Goal: Task Accomplishment & Management: Use online tool/utility

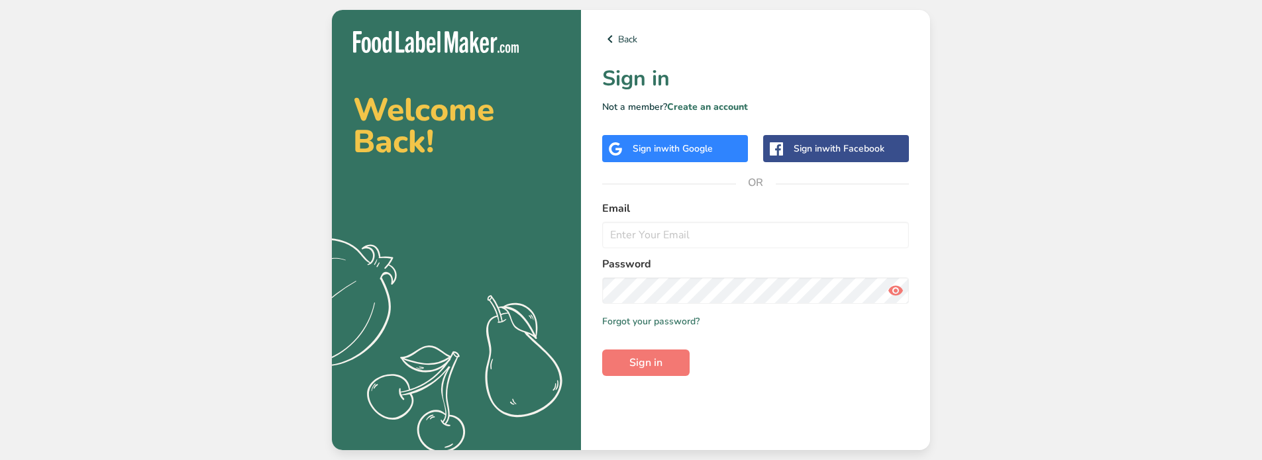
click at [721, 234] on input "email" at bounding box center [755, 235] width 307 height 26
type input "[EMAIL_ADDRESS][DOMAIN_NAME]"
click at [602, 350] on button "Sign in" at bounding box center [645, 363] width 87 height 26
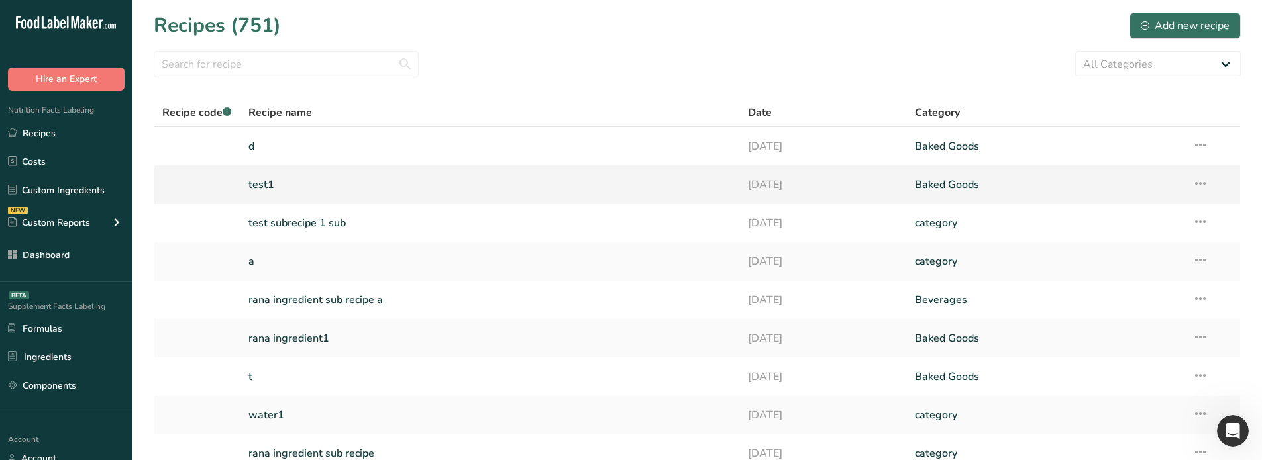
click at [258, 187] on link "test1" at bounding box center [490, 185] width 484 height 28
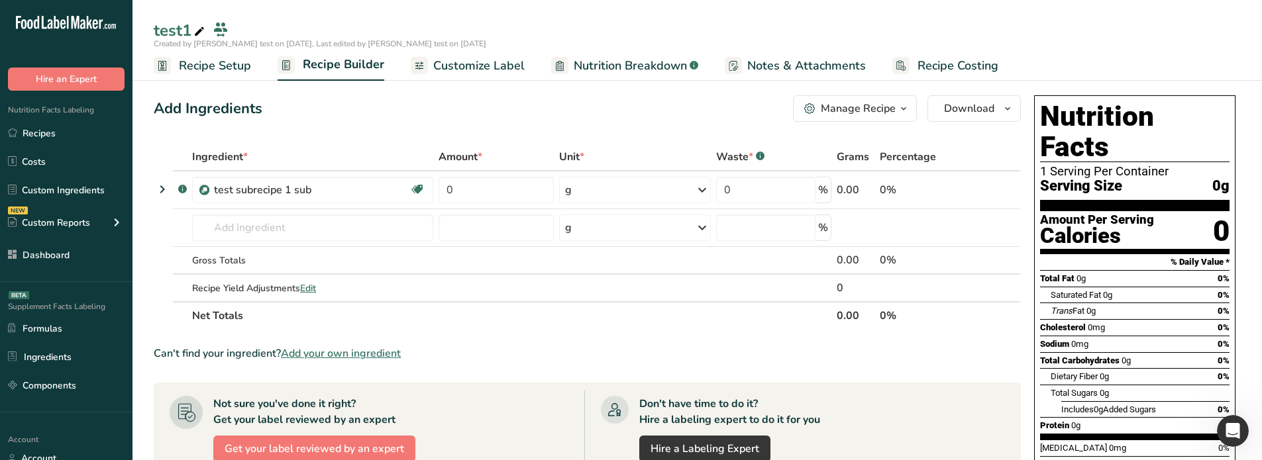
click at [458, 64] on span "Customize Label" at bounding box center [478, 66] width 91 height 18
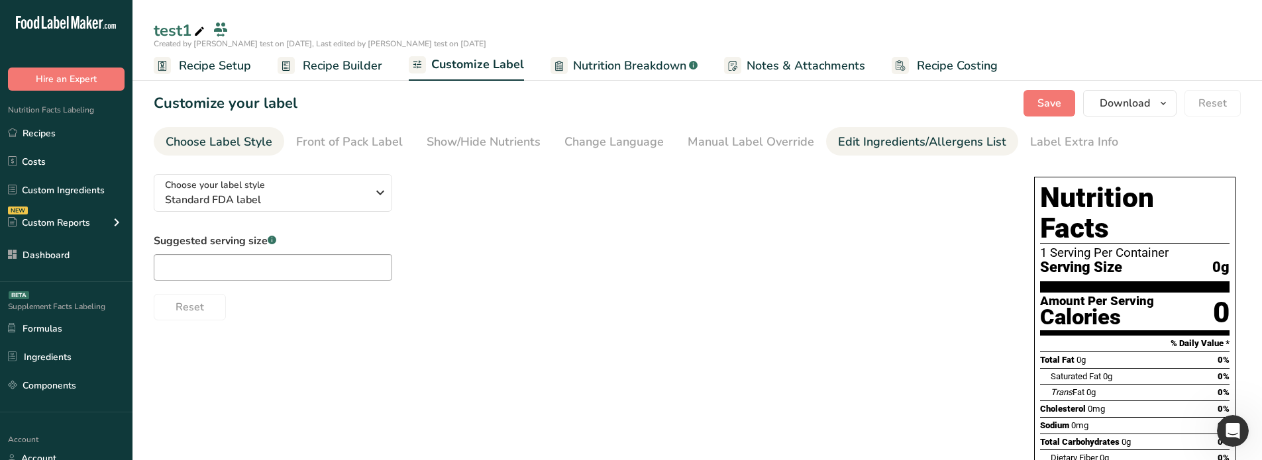
click at [864, 133] on div "Edit Ingredients/Allergens List" at bounding box center [922, 142] width 168 height 18
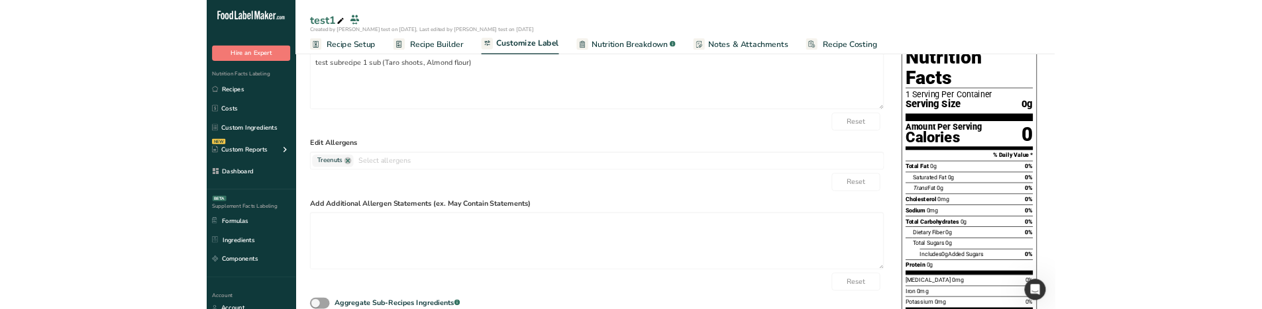
scroll to position [132, 0]
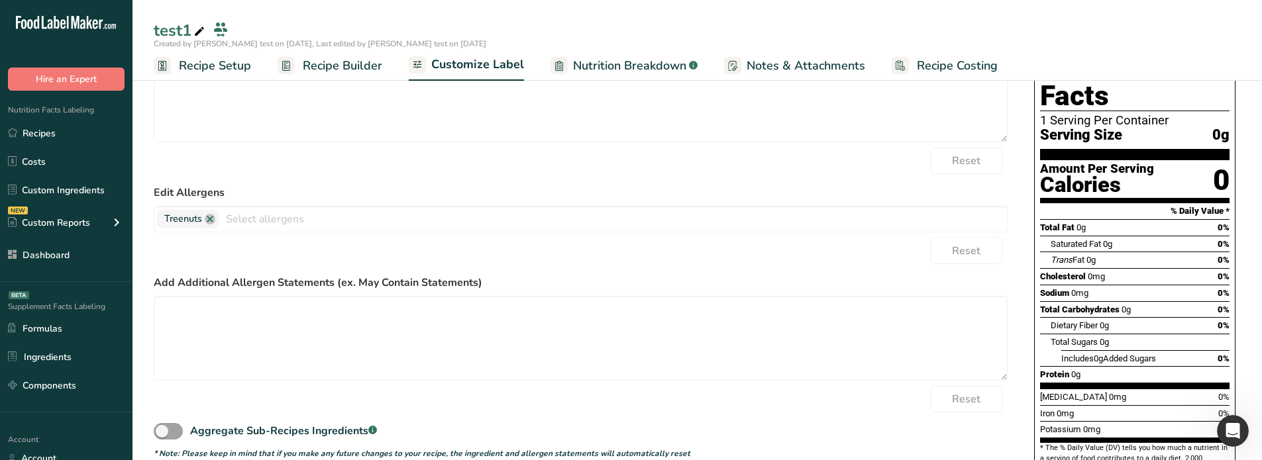
click at [309, 72] on span "Recipe Builder" at bounding box center [342, 66] width 79 height 18
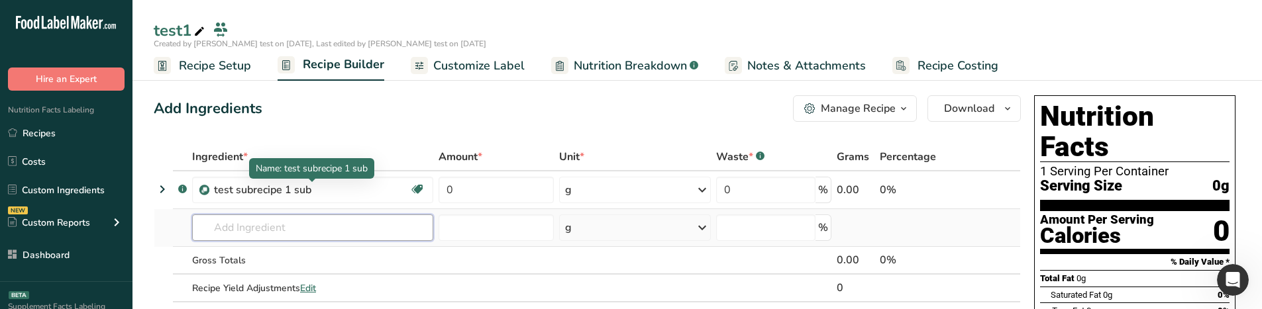
click at [280, 225] on input "text" at bounding box center [312, 228] width 241 height 26
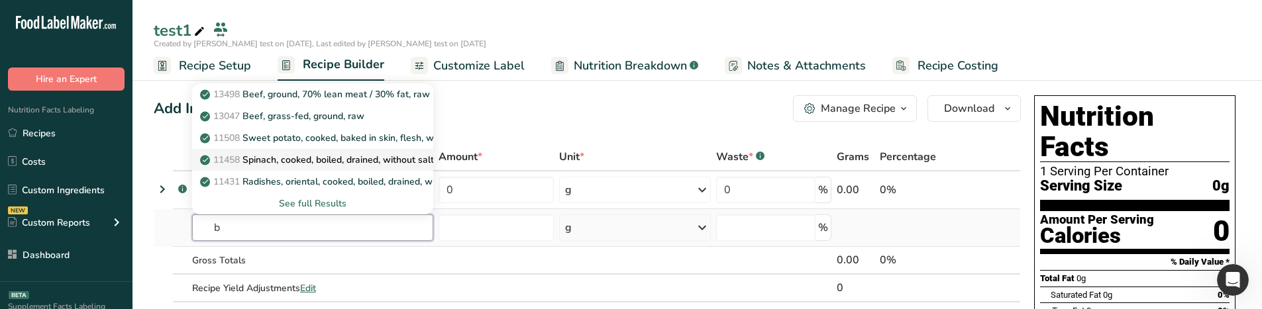
type input "b"
click at [278, 168] on link "11458 Spinach, cooked, boiled, drained, without salt" at bounding box center [312, 160] width 241 height 22
type input "Spinach, cooked, boiled, drained, without salt"
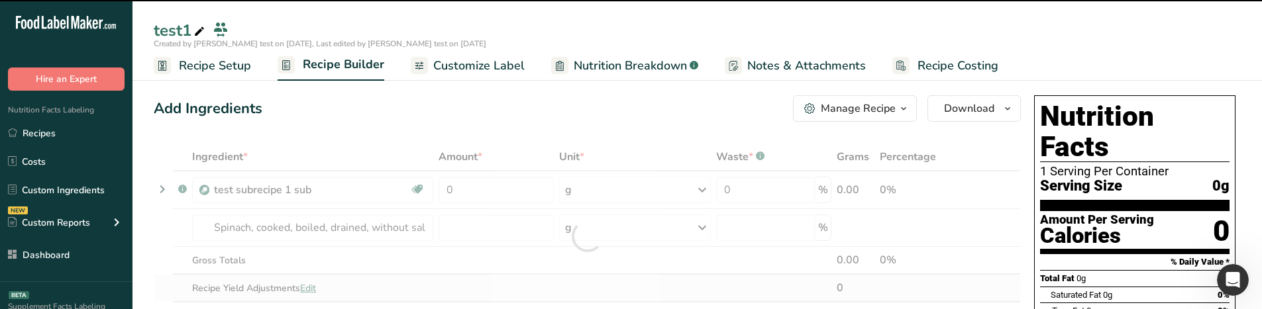
type input "0"
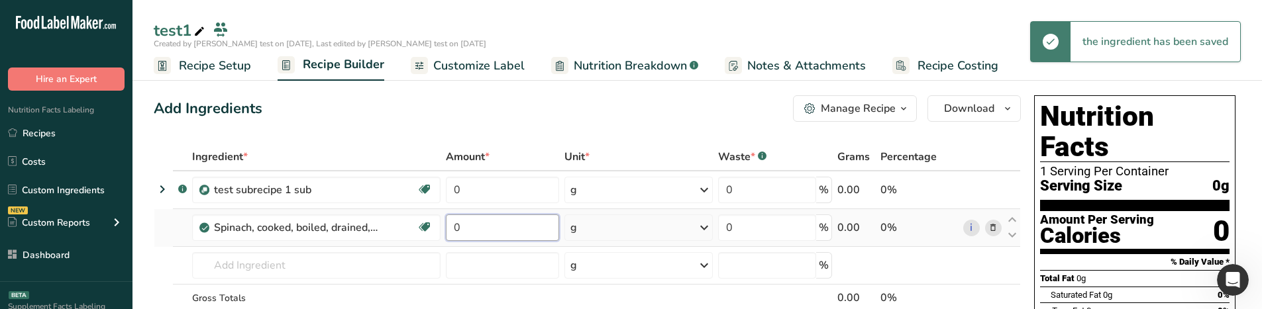
click at [464, 225] on input "0" at bounding box center [502, 228] width 113 height 26
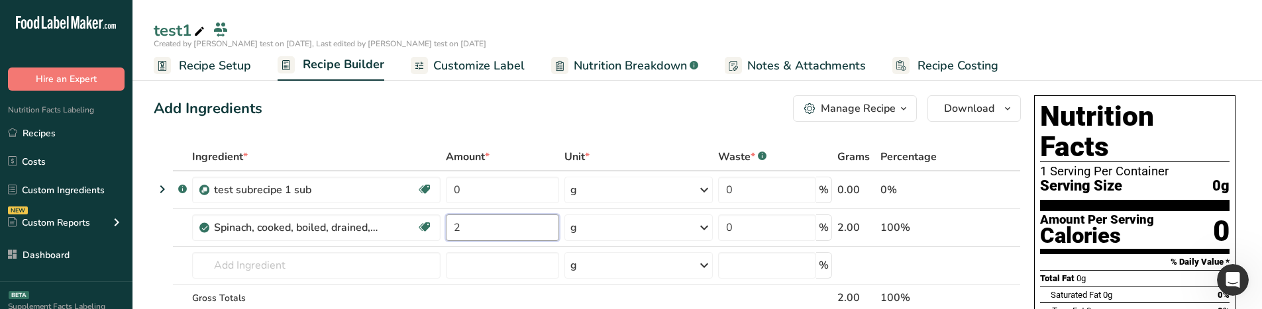
type input "2"
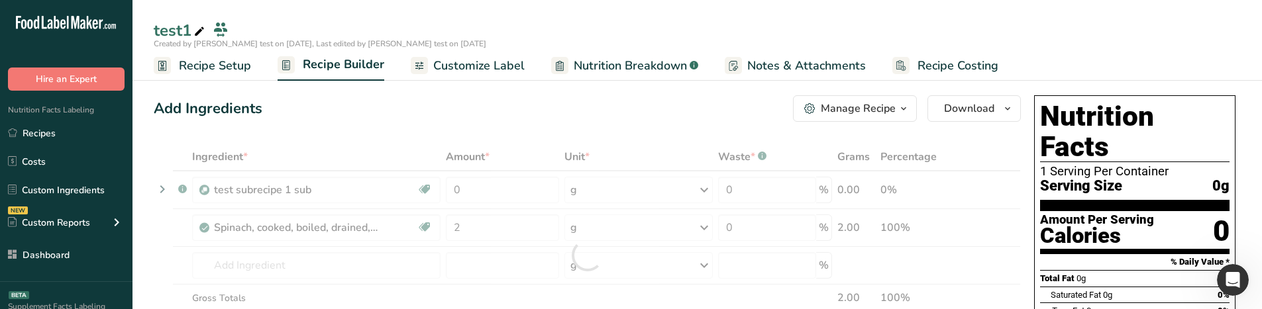
click at [463, 101] on div "Add Ingredients Manage Recipe Delete Recipe Duplicate Recipe Scale Recipe Save …" at bounding box center [587, 108] width 867 height 26
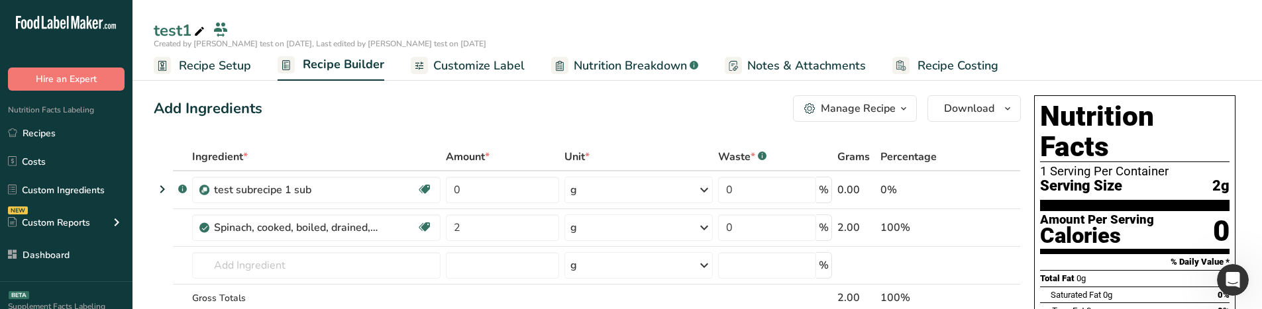
click at [456, 60] on span "Customize Label" at bounding box center [478, 66] width 91 height 18
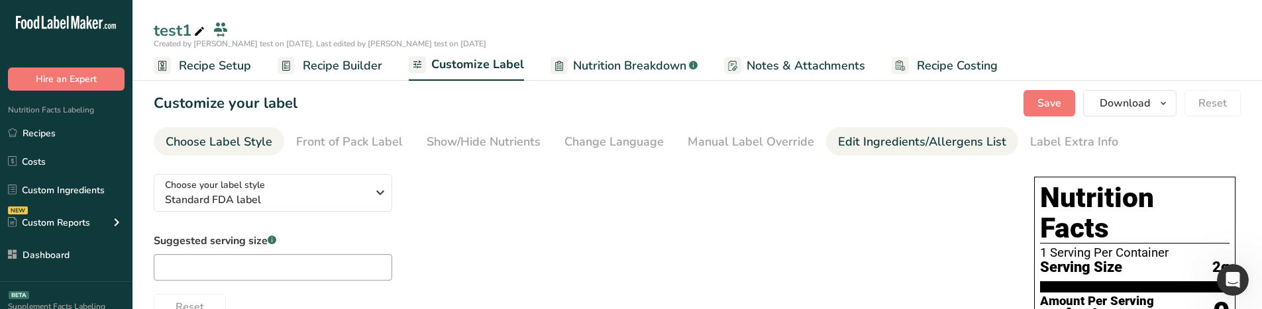
click at [882, 143] on div "Edit Ingredients/Allergens List" at bounding box center [922, 142] width 168 height 18
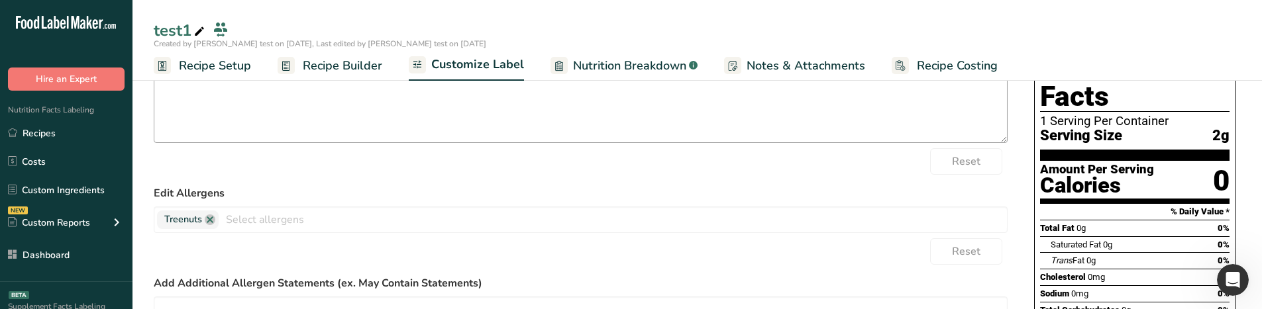
scroll to position [132, 0]
drag, startPoint x: 335, startPoint y: 63, endPoint x: 304, endPoint y: 105, distance: 52.1
click at [335, 63] on span "Recipe Builder" at bounding box center [342, 66] width 79 height 18
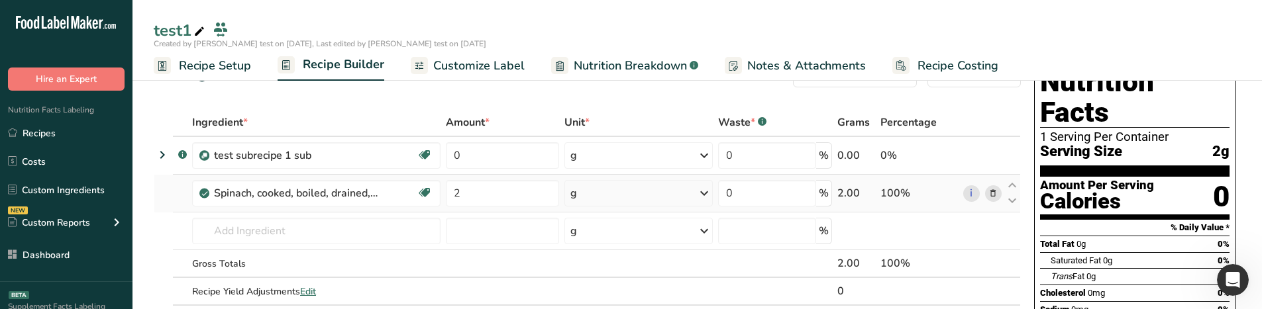
scroll to position [33, 0]
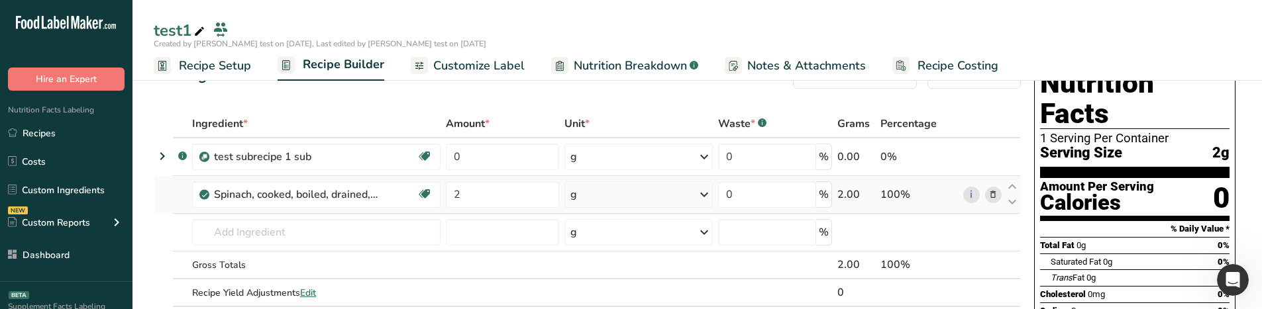
click at [998, 194] on icon at bounding box center [992, 195] width 9 height 14
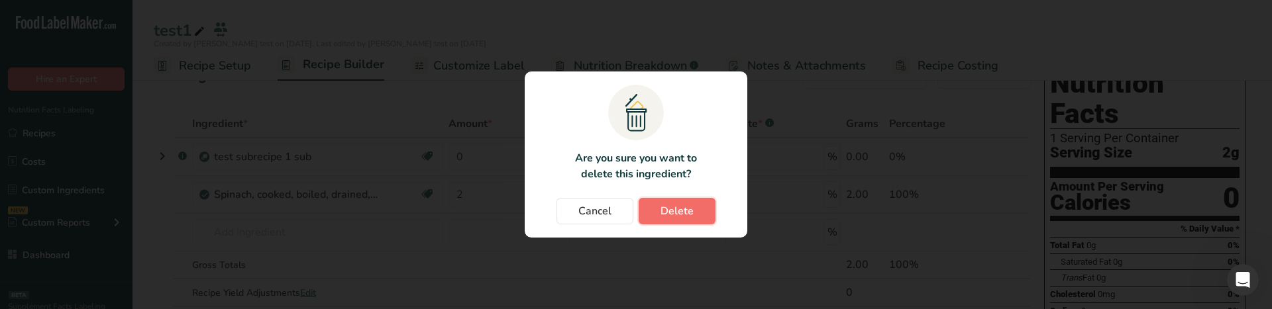
click at [662, 215] on span "Delete" at bounding box center [676, 211] width 33 height 16
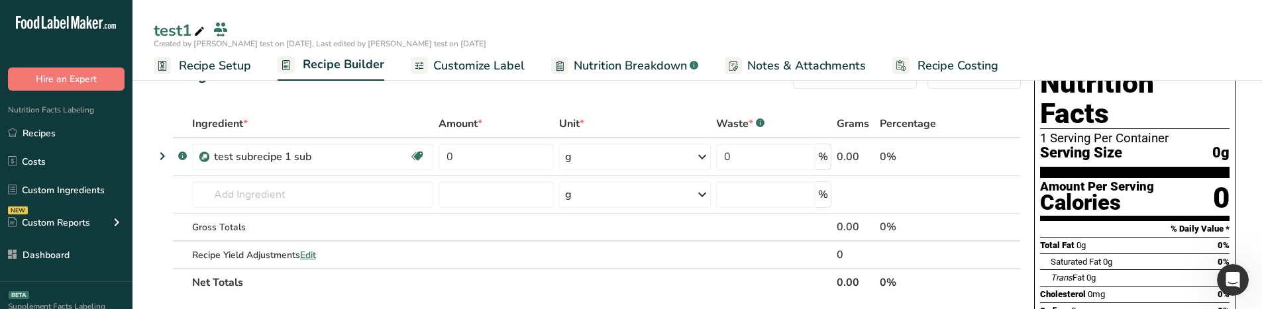
click at [507, 67] on span "Customize Label" at bounding box center [478, 66] width 91 height 18
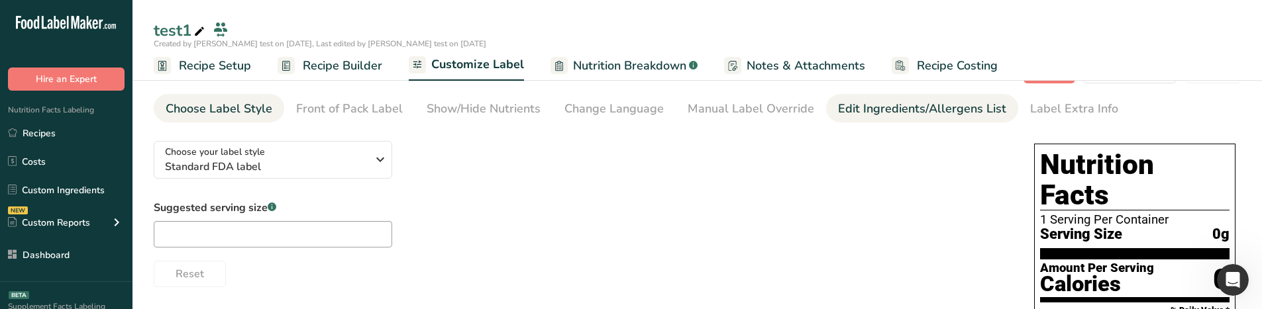
click at [862, 101] on div "Edit Ingredients/Allergens List" at bounding box center [922, 109] width 168 height 18
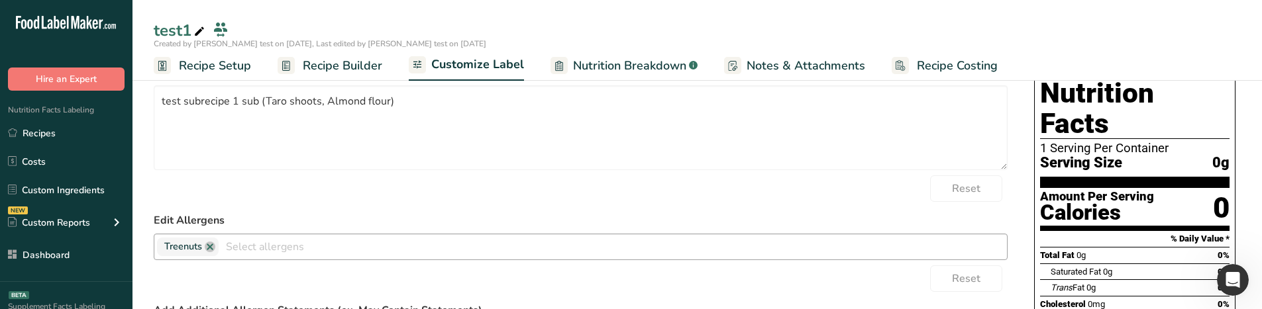
scroll to position [106, 0]
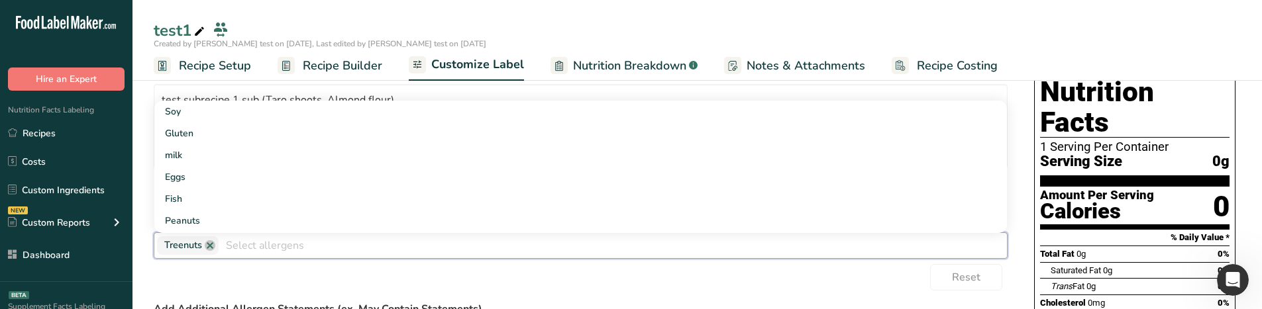
click at [405, 240] on input "text" at bounding box center [613, 245] width 788 height 21
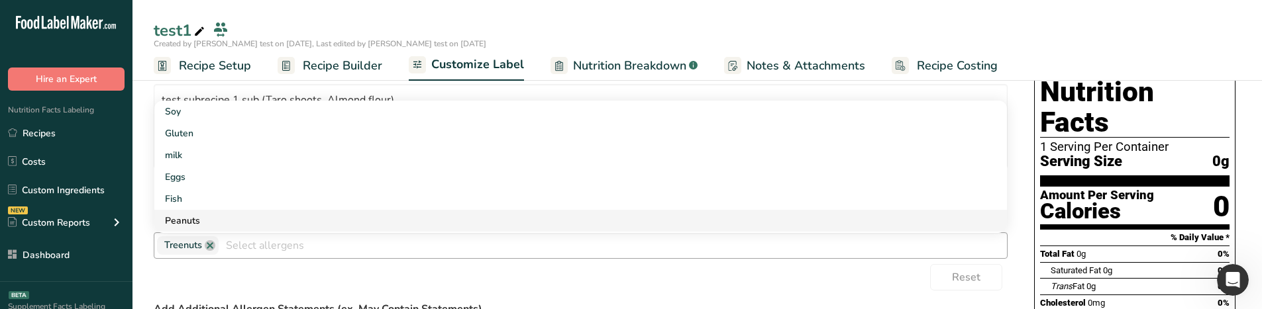
click at [272, 218] on link "Peanuts" at bounding box center [580, 221] width 853 height 22
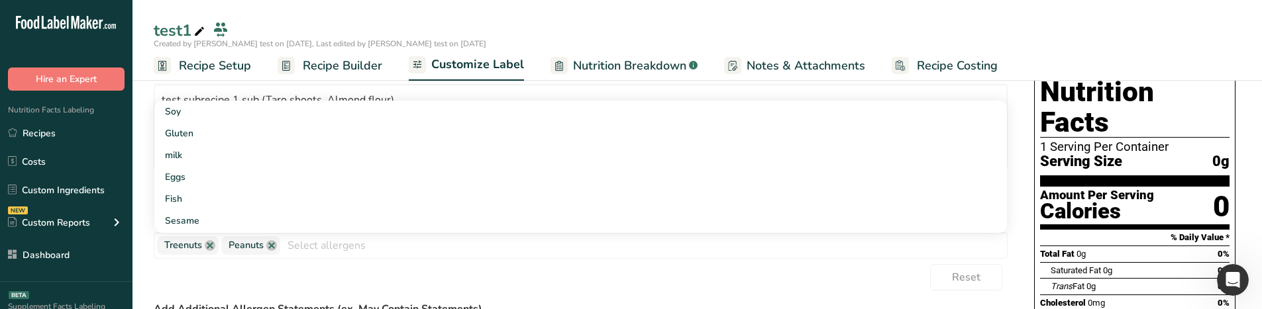
click at [505, 282] on div "Reset" at bounding box center [581, 277] width 854 height 26
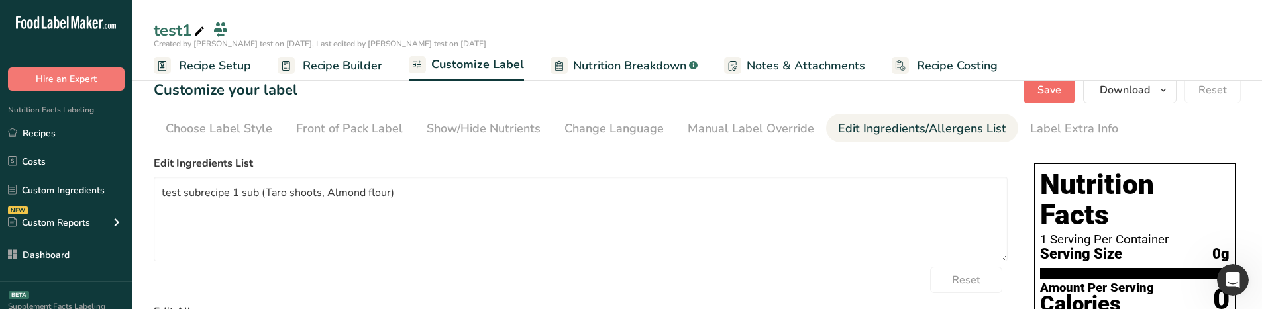
scroll to position [0, 0]
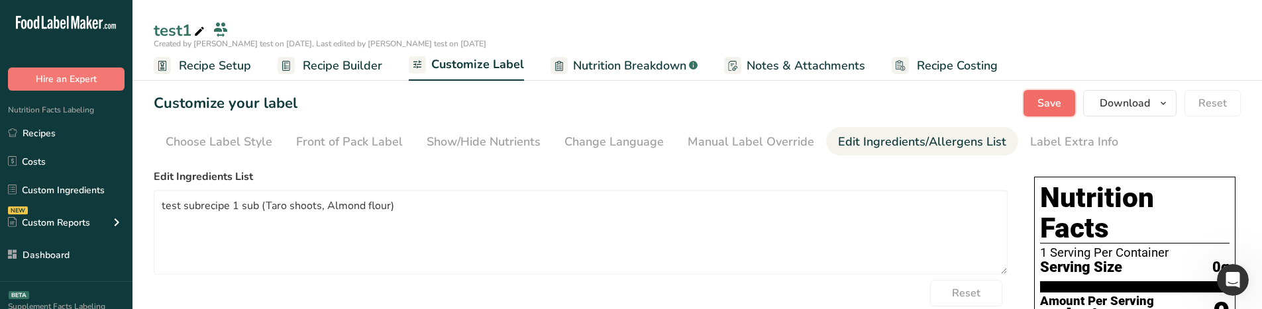
click at [1040, 94] on button "Save" at bounding box center [1049, 103] width 52 height 26
drag, startPoint x: 304, startPoint y: 70, endPoint x: 185, endPoint y: 292, distance: 252.2
click at [304, 70] on span "Recipe Builder" at bounding box center [342, 66] width 79 height 18
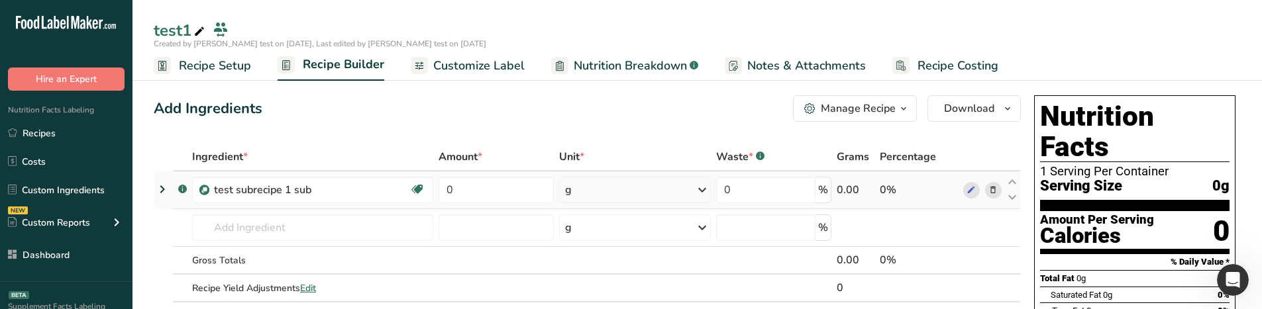
click at [998, 192] on span at bounding box center [993, 190] width 16 height 16
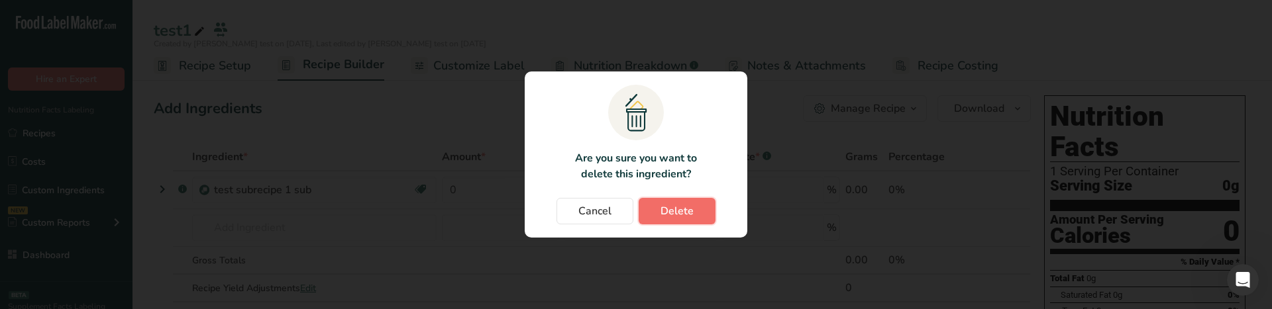
click at [699, 207] on button "Delete" at bounding box center [677, 211] width 77 height 26
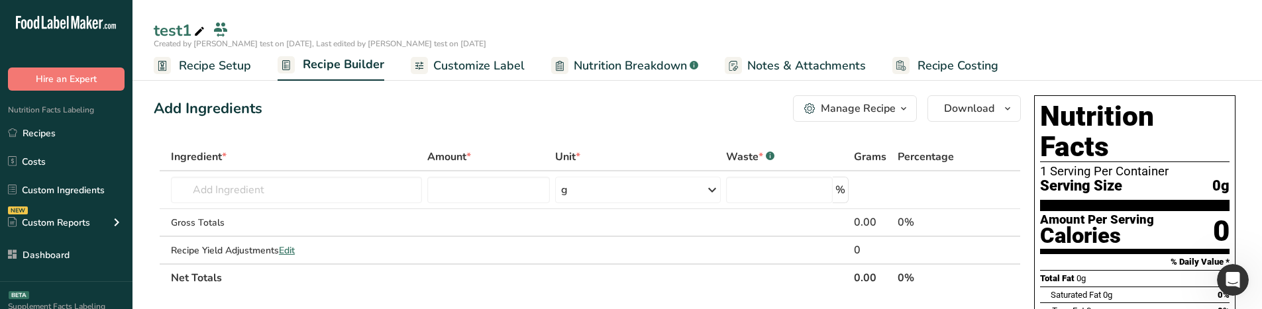
click at [648, 68] on span "Nutrition Breakdown" at bounding box center [630, 66] width 113 height 18
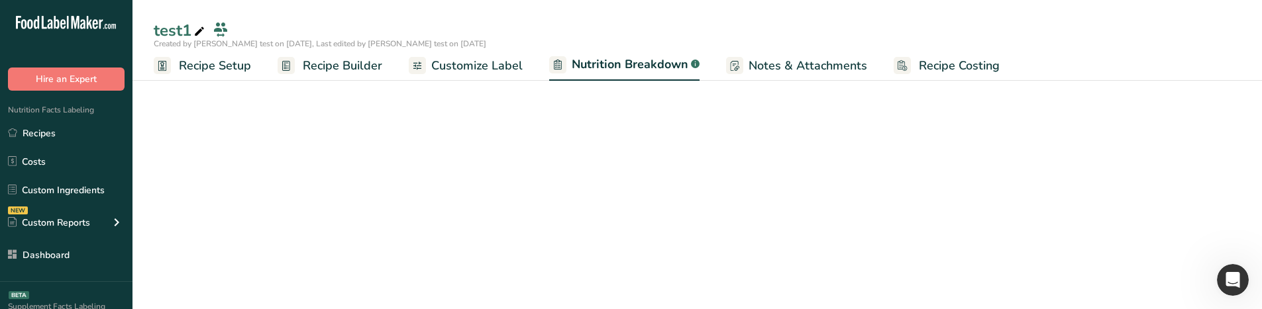
select select "Calories"
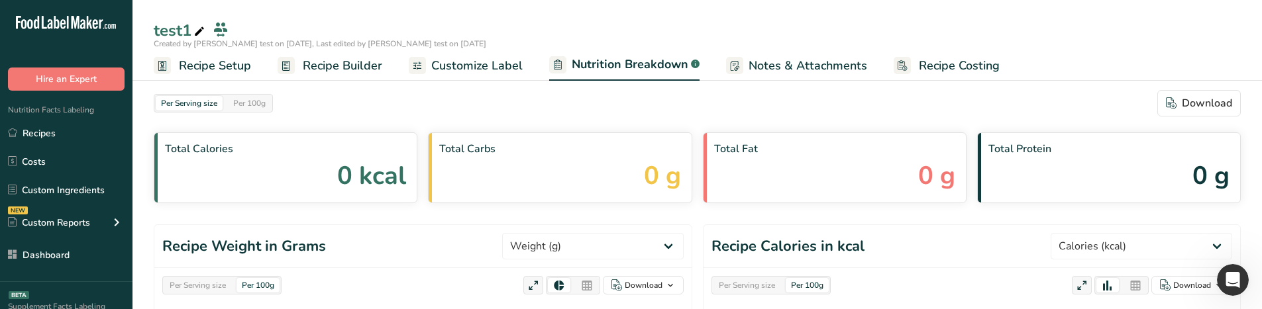
click at [525, 63] on ul "Recipe Setup Recipe Builder Customize Label Nutrition Breakdown .a-a{fill:#3473…" at bounding box center [696, 65] width 1129 height 31
click at [497, 55] on link "Customize Label" at bounding box center [466, 66] width 114 height 30
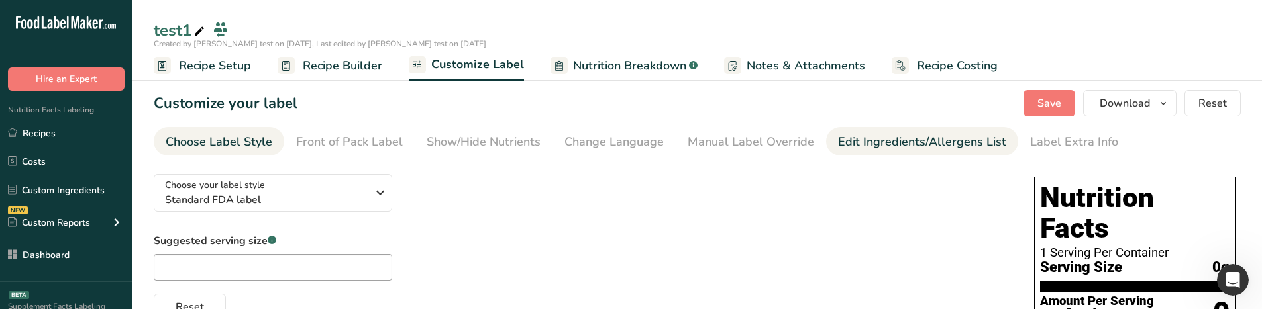
click at [853, 136] on div "Edit Ingredients/Allergens List" at bounding box center [922, 142] width 168 height 18
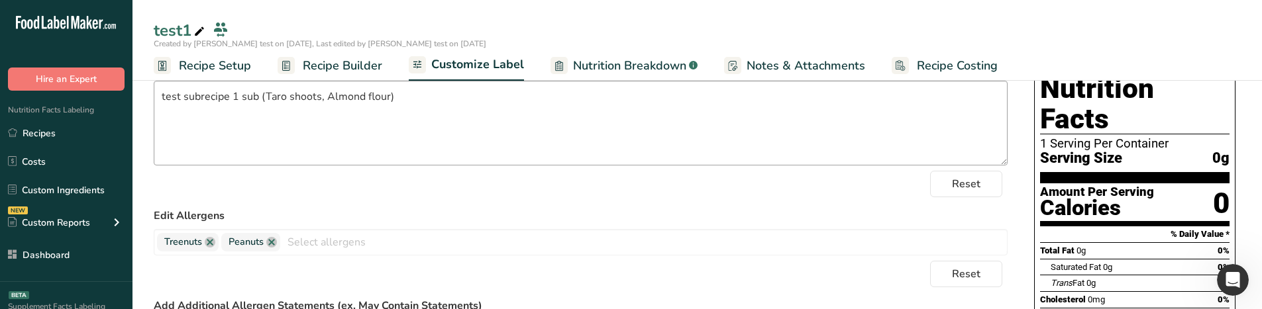
scroll to position [132, 0]
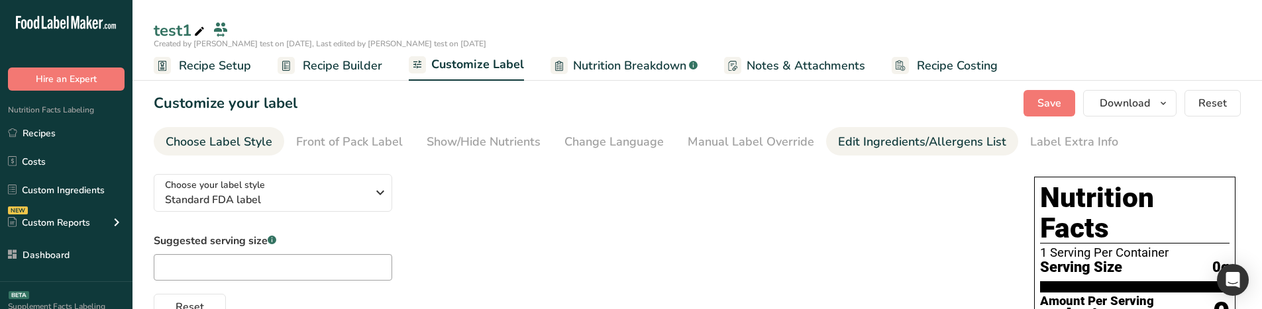
click at [878, 139] on div "Edit Ingredients/Allergens List" at bounding box center [922, 142] width 168 height 18
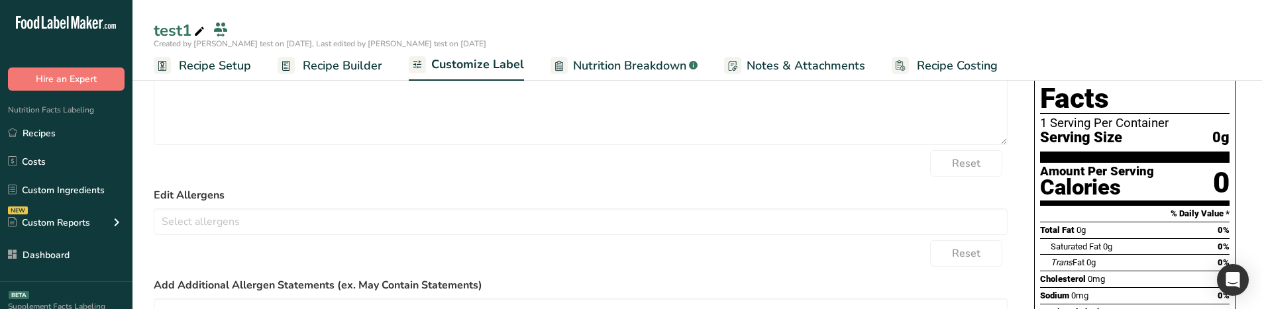
scroll to position [132, 0]
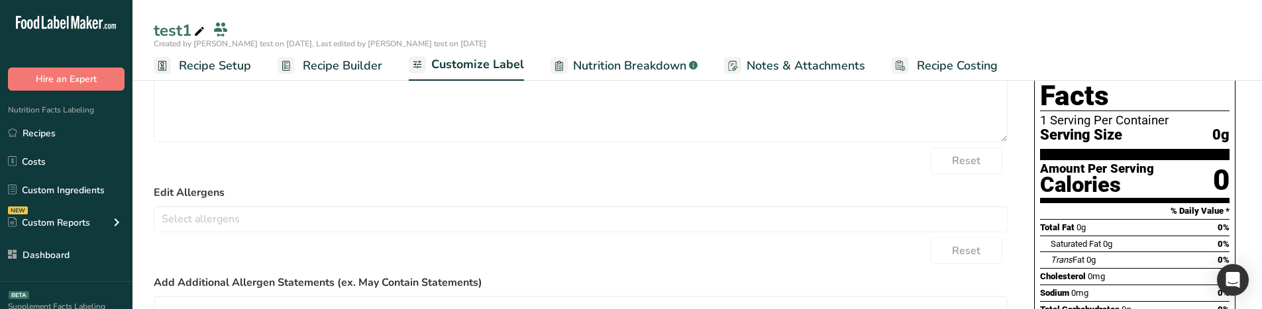
click at [353, 53] on link "Recipe Builder" at bounding box center [330, 66] width 105 height 30
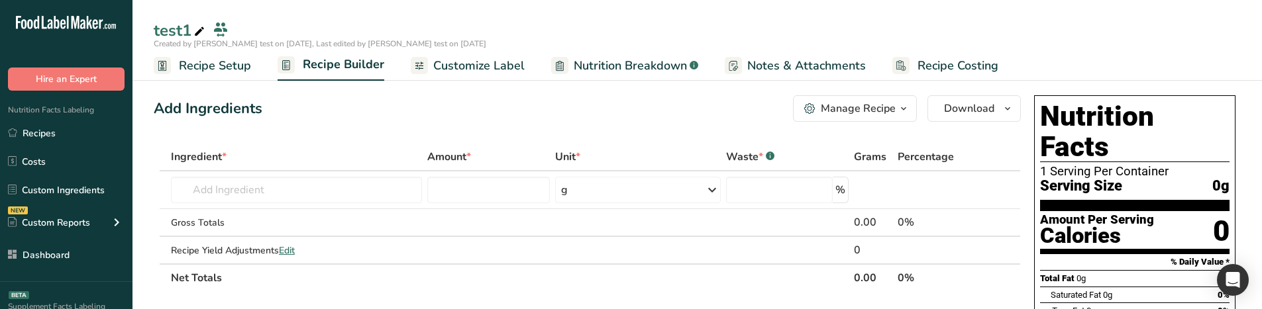
click at [503, 66] on span "Customize Label" at bounding box center [478, 66] width 91 height 18
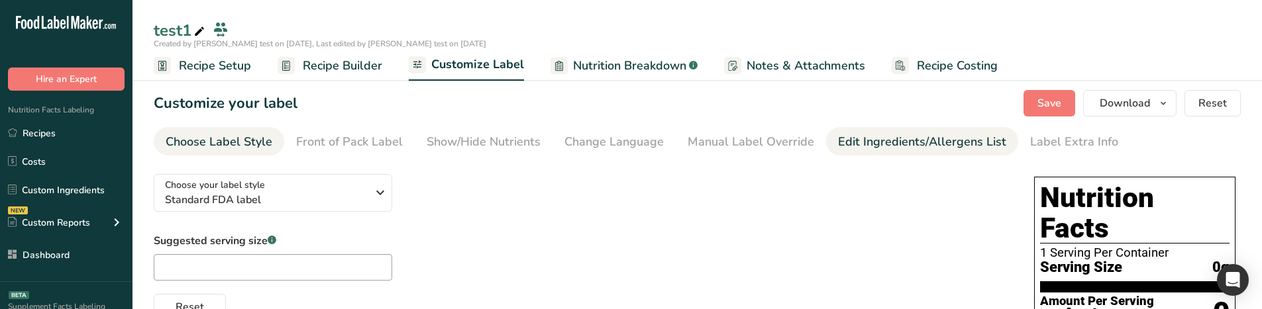
click at [879, 138] on div "Edit Ingredients/Allergens List" at bounding box center [922, 142] width 168 height 18
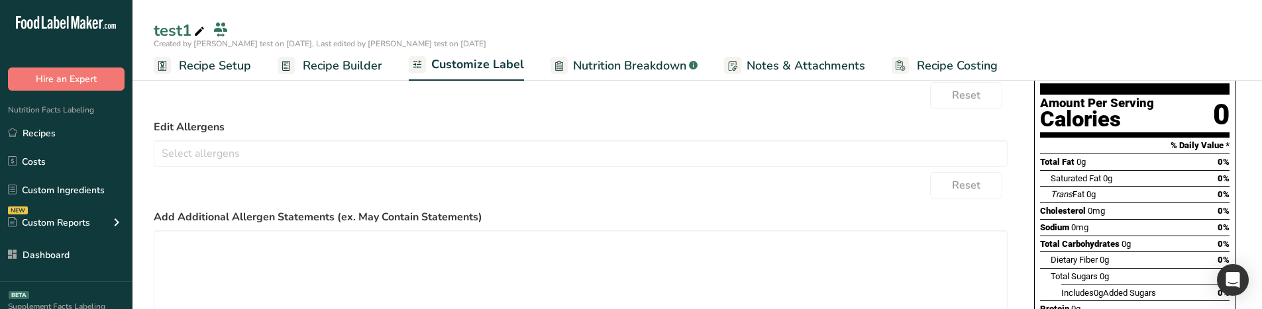
scroll to position [199, 0]
click at [217, 155] on input "text" at bounding box center [580, 152] width 853 height 21
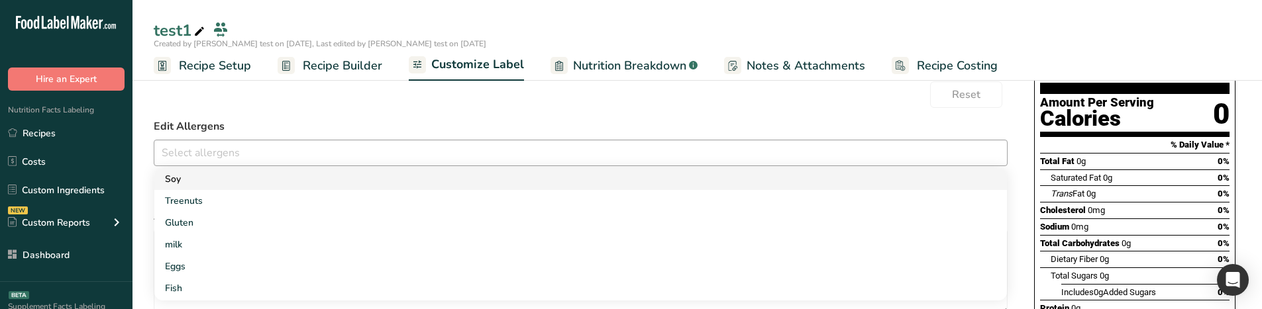
click at [204, 177] on link "Soy" at bounding box center [580, 179] width 853 height 22
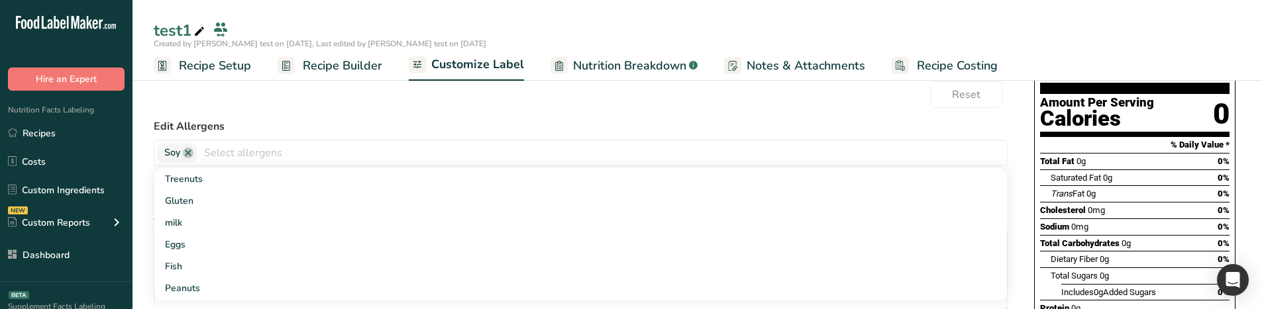
click at [282, 111] on form "Edit Ingredients List Reset Edit Allergens Soy Treenuts Gluten milk Eggs Fish P…" at bounding box center [581, 181] width 854 height 423
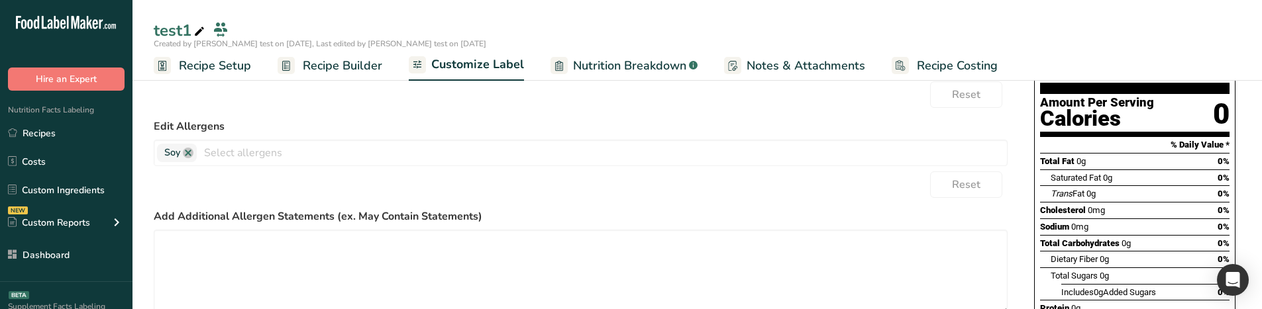
click at [328, 63] on span "Recipe Builder" at bounding box center [342, 66] width 79 height 18
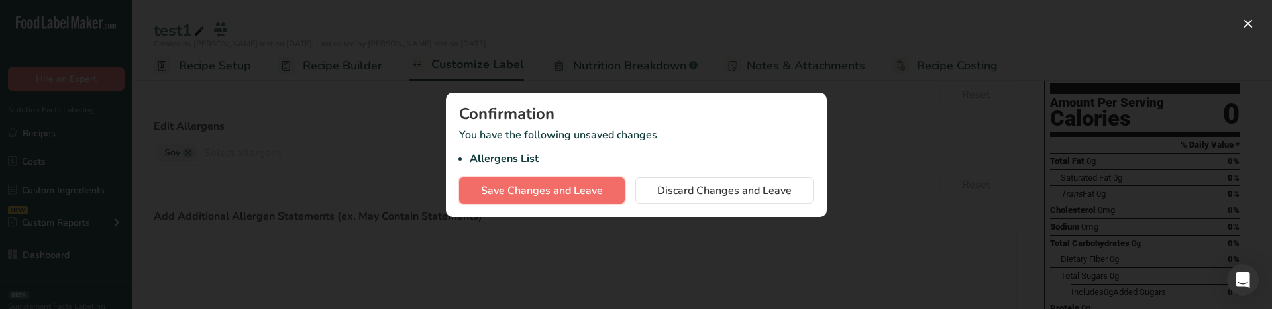
click at [556, 184] on span "Save Changes and Leave" at bounding box center [542, 191] width 122 height 16
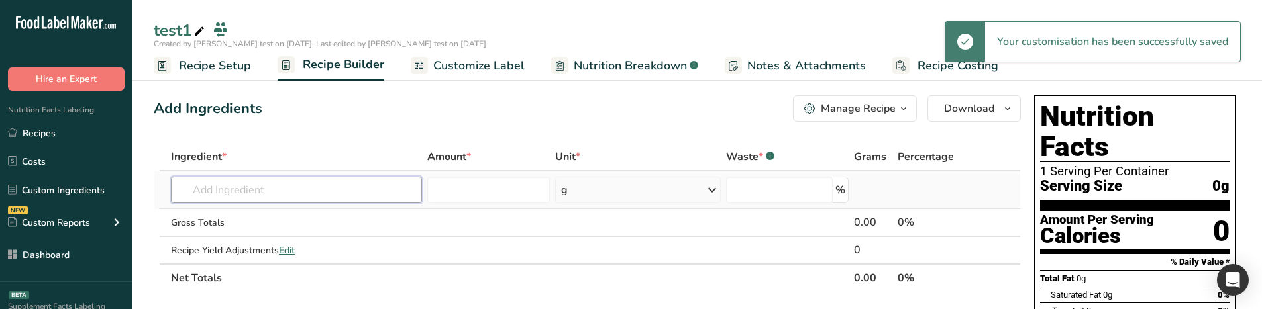
click at [299, 193] on input "text" at bounding box center [296, 190] width 251 height 26
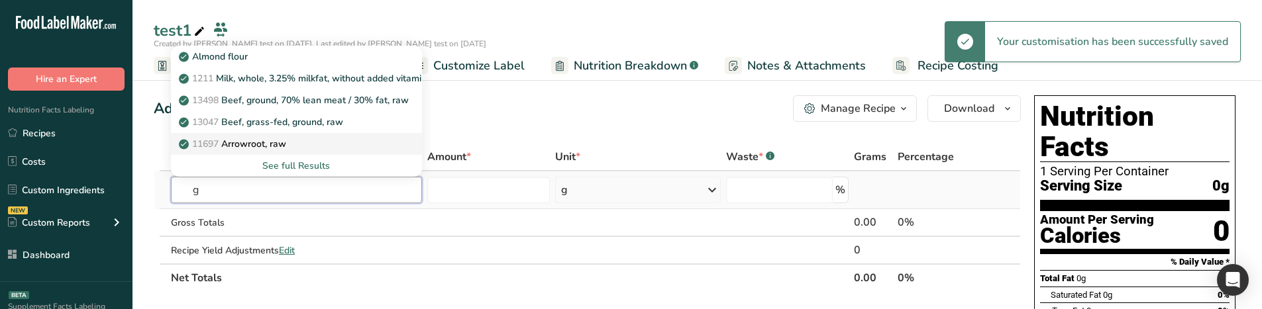
type input "g"
click at [254, 135] on link "11697 Arrowroot, raw" at bounding box center [296, 144] width 251 height 22
type input "Pork, ground, 84% lean / 16% fat, raw"
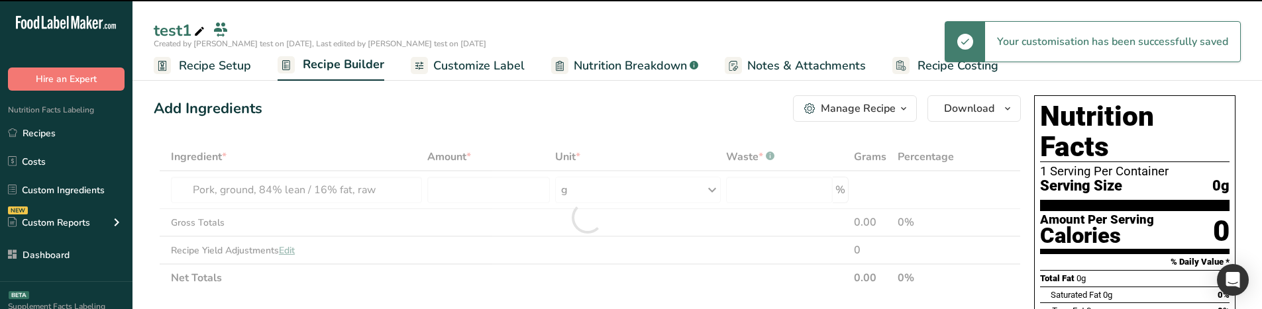
type input "0"
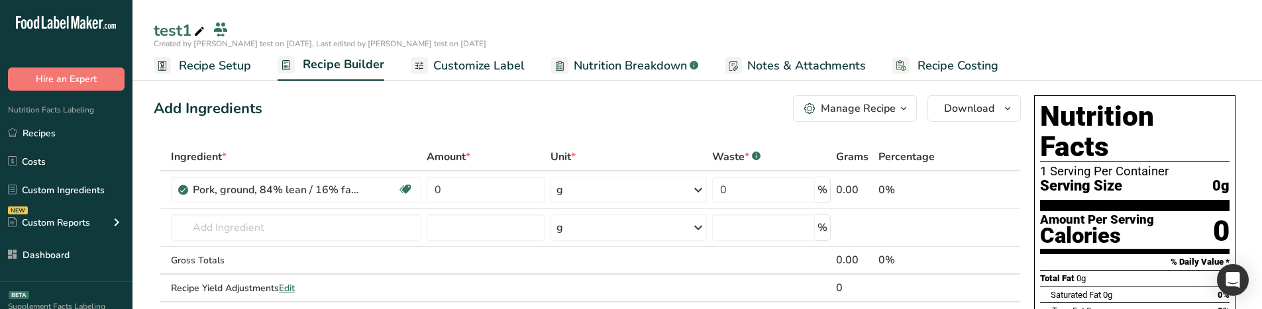
click at [516, 70] on span "Customize Label" at bounding box center [478, 66] width 91 height 18
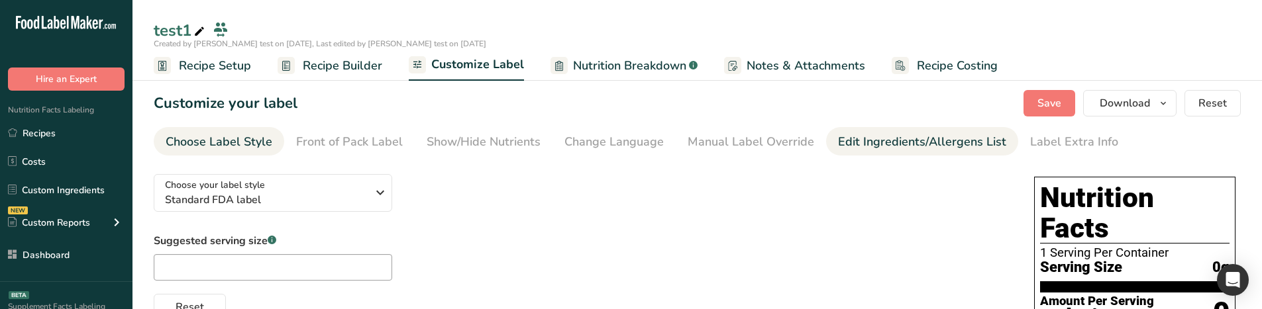
click at [880, 144] on div "Edit Ingredients/Allergens List" at bounding box center [922, 142] width 168 height 18
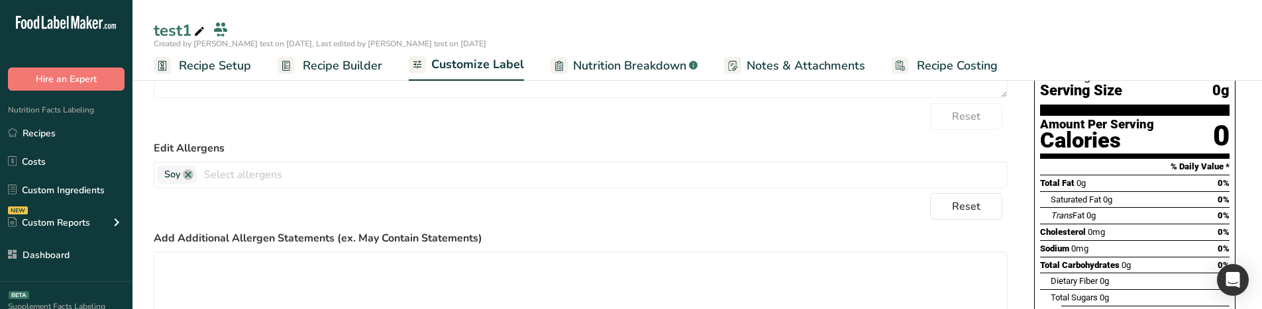
scroll to position [132, 0]
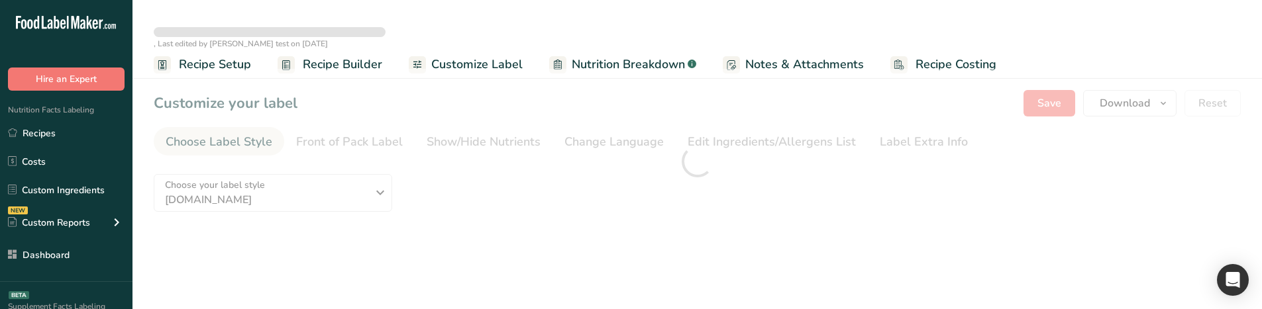
type textarea "Ground Pork"
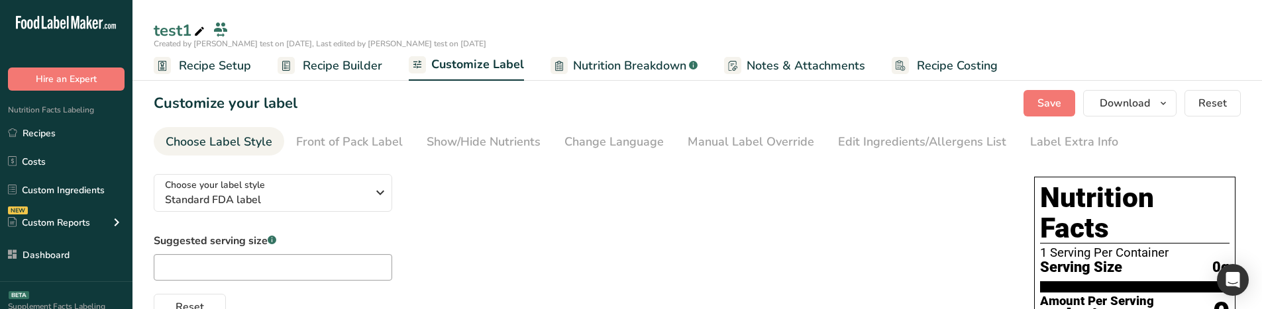
click at [720, 140] on div "Manual Label Override" at bounding box center [751, 142] width 127 height 18
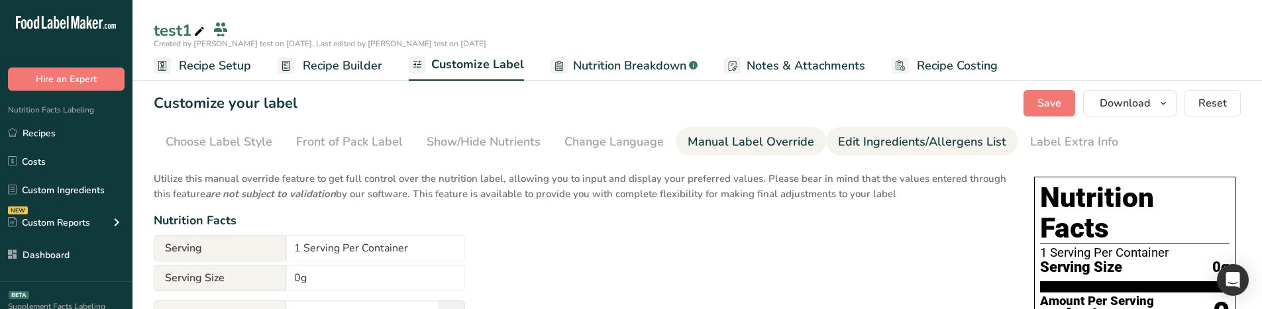
click at [953, 136] on div "Edit Ingredients/Allergens List" at bounding box center [922, 142] width 168 height 18
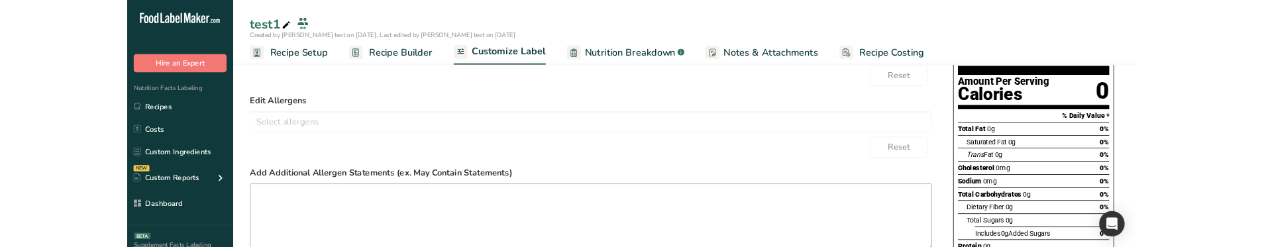
scroll to position [76, 0]
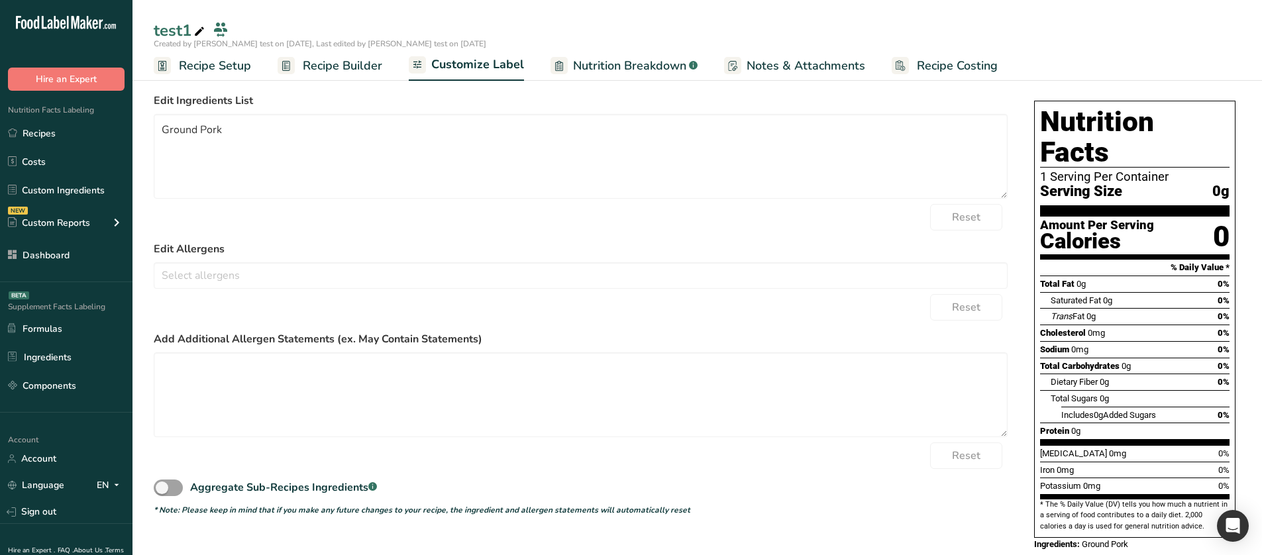
click at [360, 64] on span "Recipe Builder" at bounding box center [342, 66] width 79 height 18
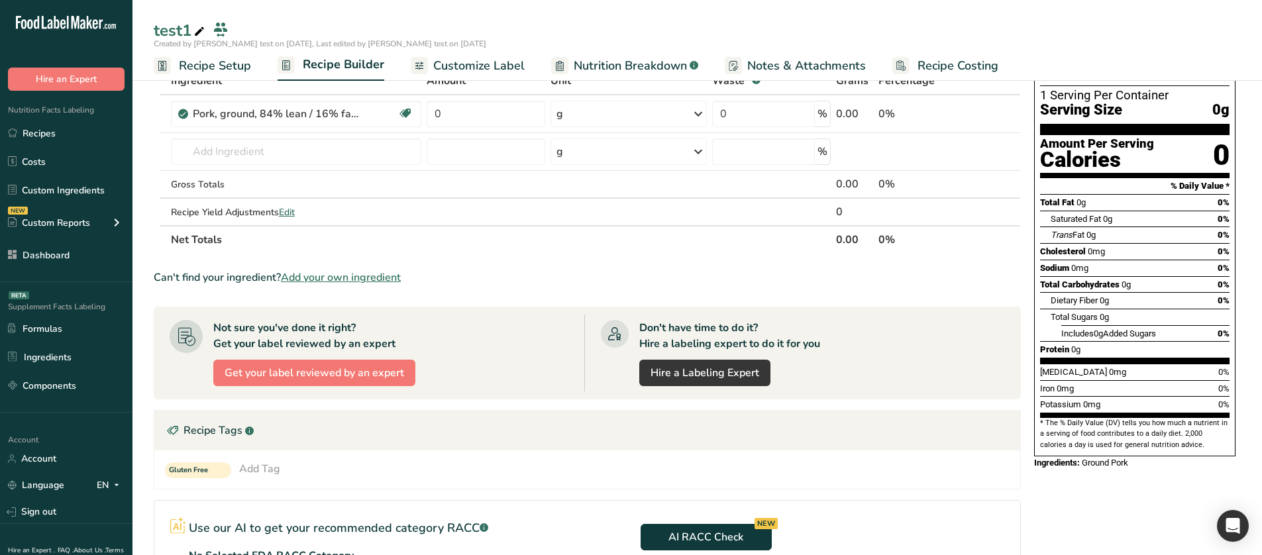
click at [452, 68] on span "Customize Label" at bounding box center [478, 66] width 91 height 18
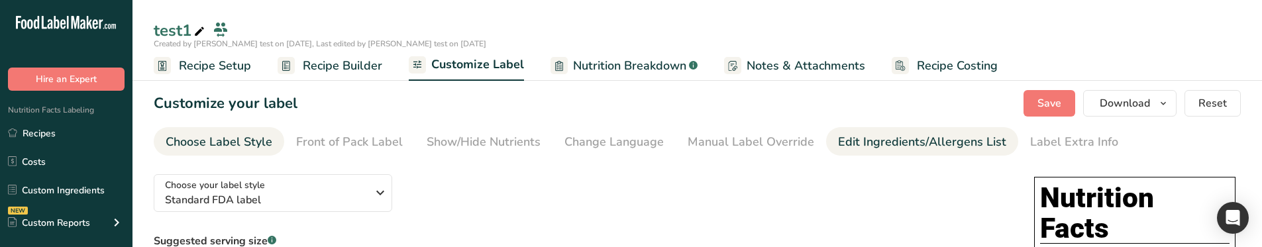
click at [854, 142] on div "Edit Ingredients/Allergens List" at bounding box center [922, 142] width 168 height 18
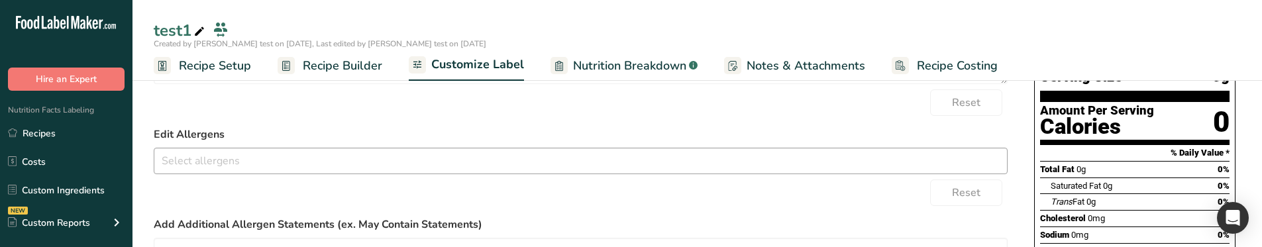
scroll to position [199, 0]
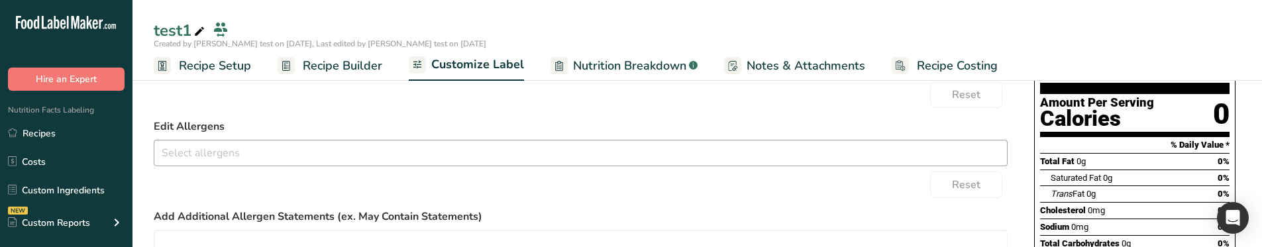
click at [289, 144] on input "text" at bounding box center [580, 152] width 853 height 21
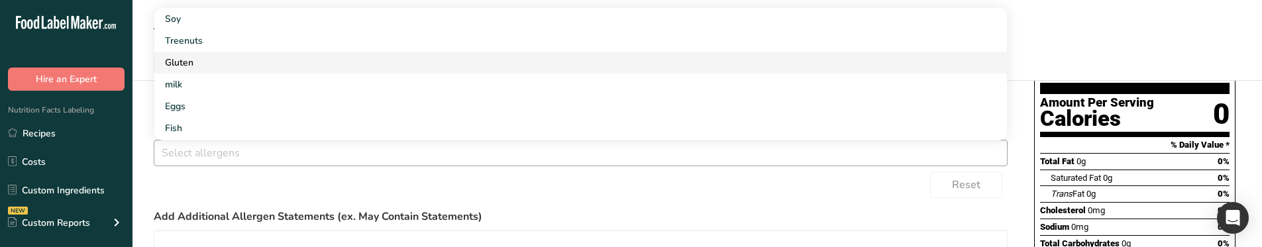
click at [223, 68] on link "Gluten" at bounding box center [580, 63] width 853 height 22
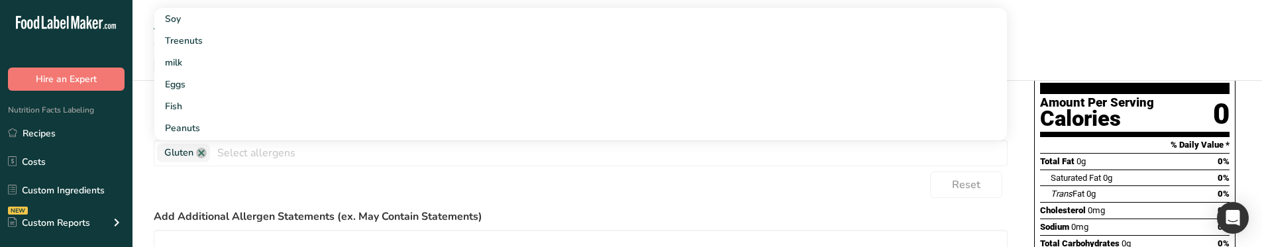
click at [277, 181] on div "Reset" at bounding box center [581, 185] width 854 height 26
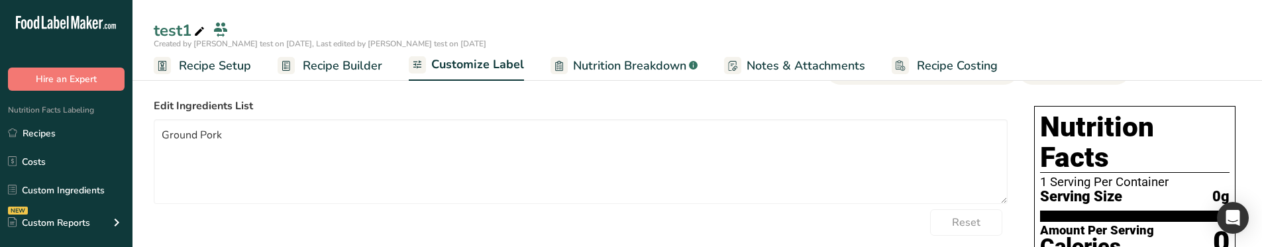
scroll to position [0, 0]
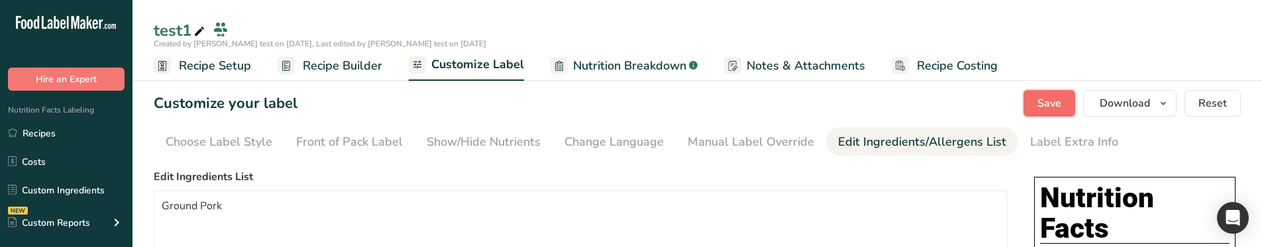
click at [1074, 90] on button "Save" at bounding box center [1049, 103] width 52 height 26
click at [340, 59] on span "Recipe Builder" at bounding box center [342, 66] width 79 height 18
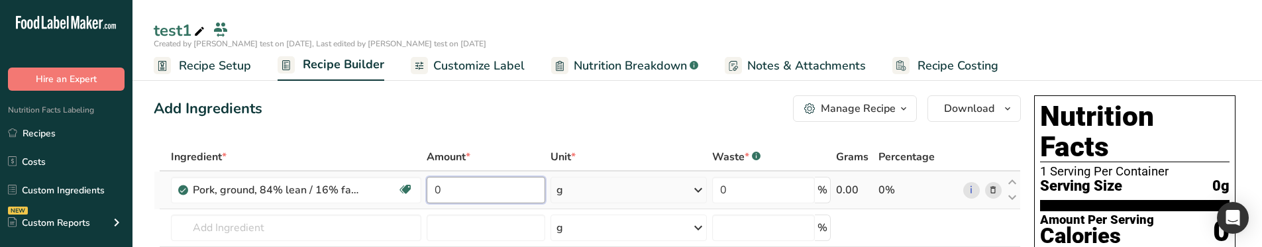
drag, startPoint x: 457, startPoint y: 188, endPoint x: 433, endPoint y: 189, distance: 24.5
click at [433, 189] on input "0" at bounding box center [486, 190] width 118 height 26
type input "3"
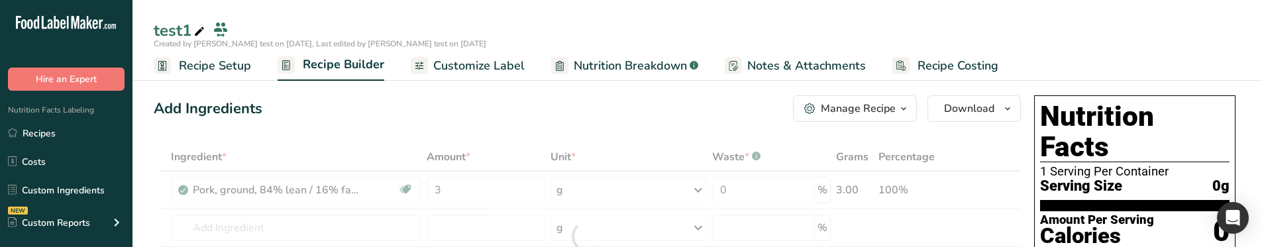
click at [458, 114] on div "Add Ingredients Manage Recipe Delete Recipe Duplicate Recipe Scale Recipe Save …" at bounding box center [587, 108] width 867 height 26
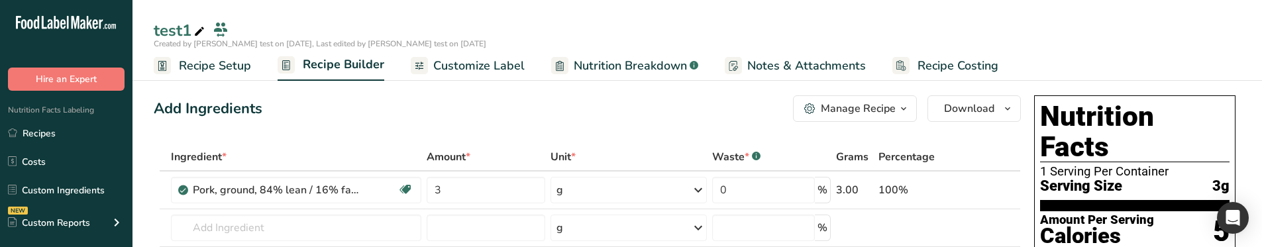
click at [511, 54] on link "Customize Label" at bounding box center [468, 66] width 114 height 30
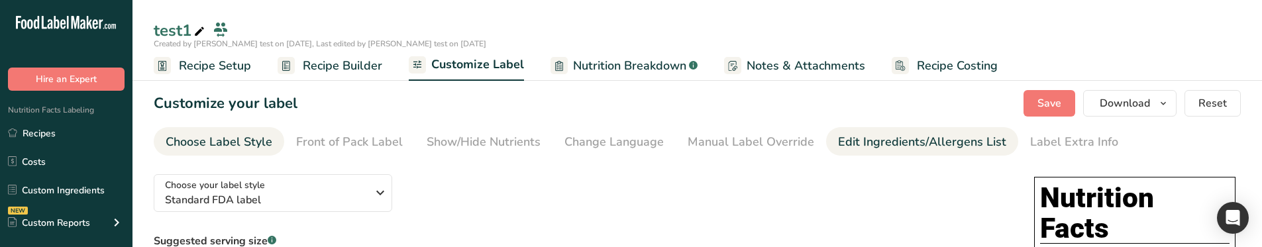
click at [875, 142] on div "Edit Ingredients/Allergens List" at bounding box center [922, 142] width 168 height 18
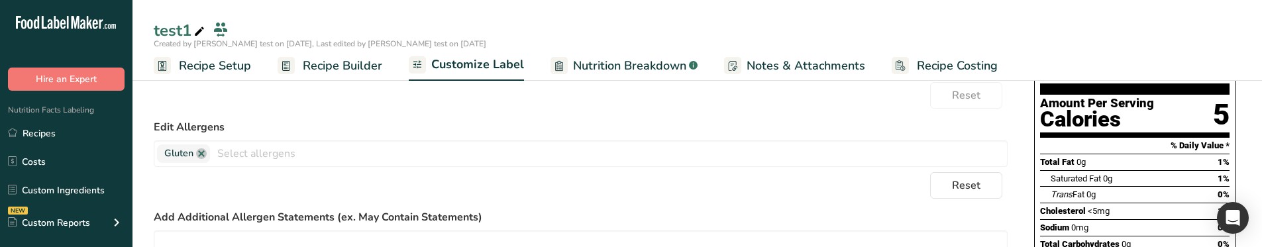
scroll to position [199, 0]
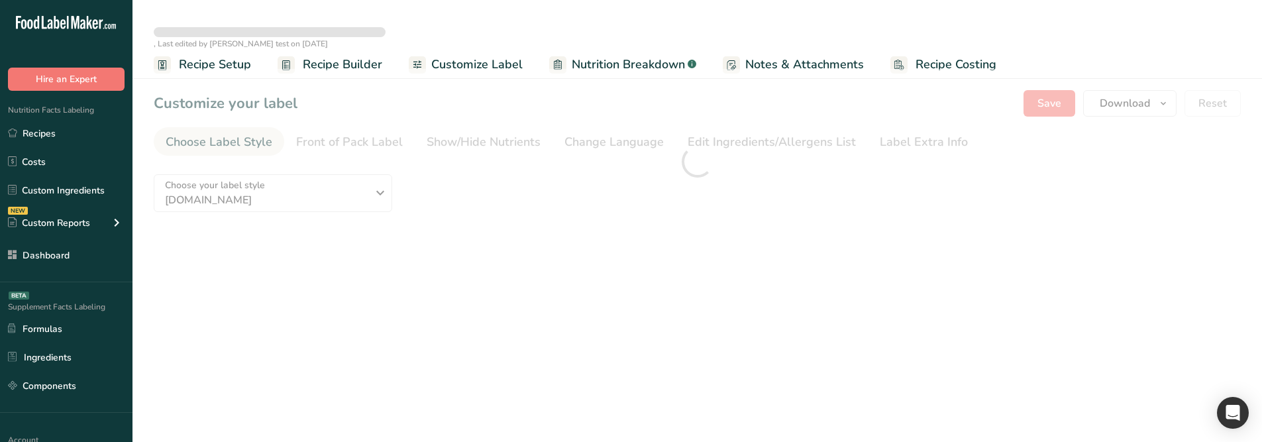
type textarea "Ground Pork"
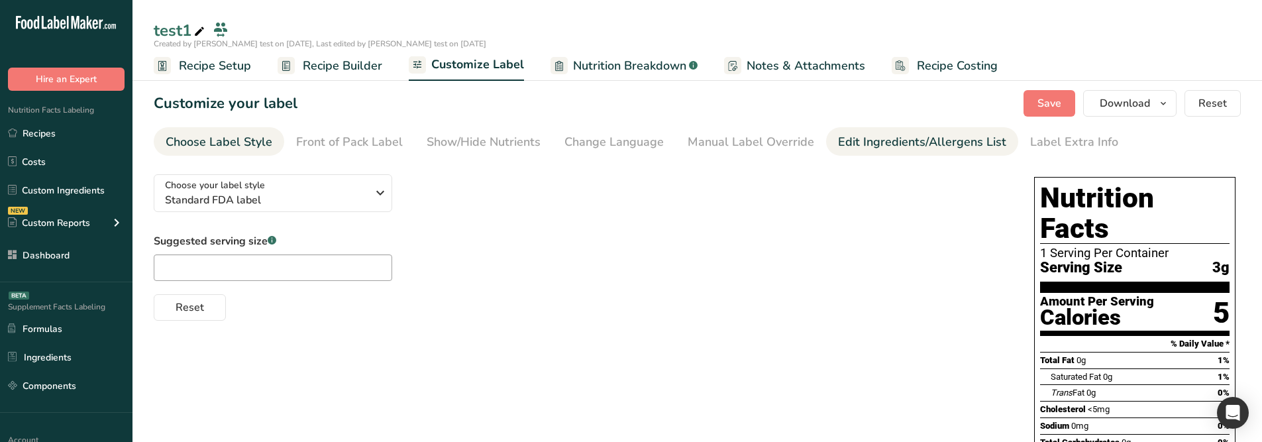
click at [846, 147] on div "Edit Ingredients/Allergens List" at bounding box center [922, 142] width 168 height 18
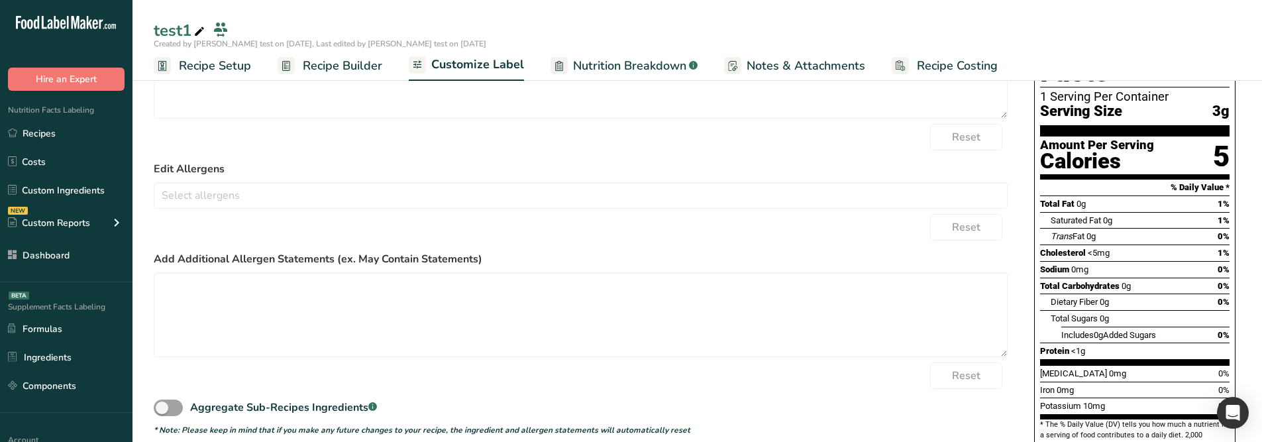
scroll to position [189, 0]
